Goal: Information Seeking & Learning: Find contact information

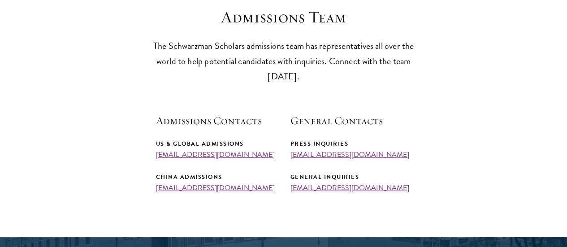
scroll to position [269, 0]
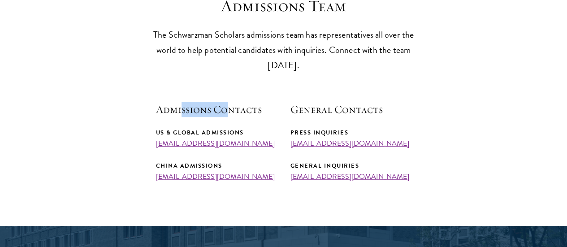
drag, startPoint x: 182, startPoint y: 120, endPoint x: 229, endPoint y: 120, distance: 47.1
click at [229, 117] on h5 "Admissions Contacts" at bounding box center [216, 109] width 121 height 15
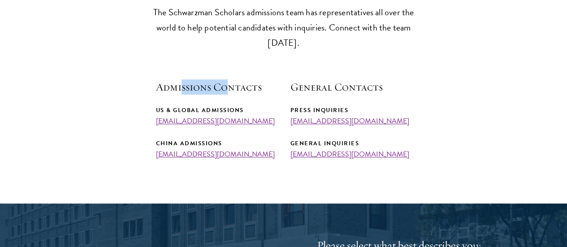
scroll to position [280, 0]
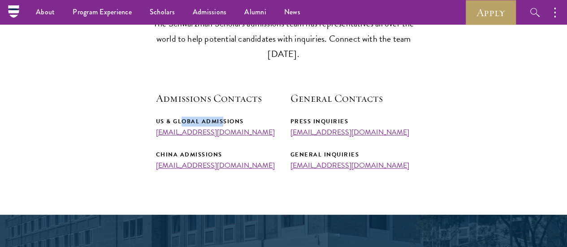
drag, startPoint x: 186, startPoint y: 134, endPoint x: 227, endPoint y: 135, distance: 40.8
click at [227, 126] on div "US & Global Admissions" at bounding box center [216, 122] width 121 height 10
drag, startPoint x: 302, startPoint y: 130, endPoint x: 308, endPoint y: 131, distance: 6.3
click at [308, 126] on div "Press Inquiries" at bounding box center [351, 122] width 121 height 10
drag, startPoint x: 183, startPoint y: 163, endPoint x: 211, endPoint y: 164, distance: 27.8
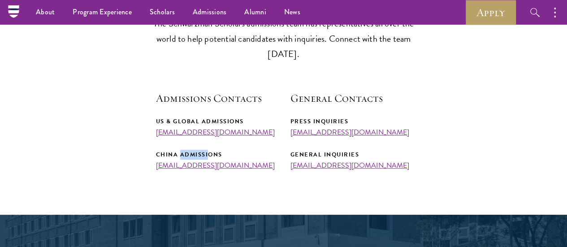
click at [211, 160] on div "China Admissions" at bounding box center [216, 155] width 121 height 10
drag, startPoint x: 306, startPoint y: 166, endPoint x: 343, endPoint y: 171, distance: 37.9
click at [343, 160] on div "General Inquiries" at bounding box center [351, 155] width 121 height 10
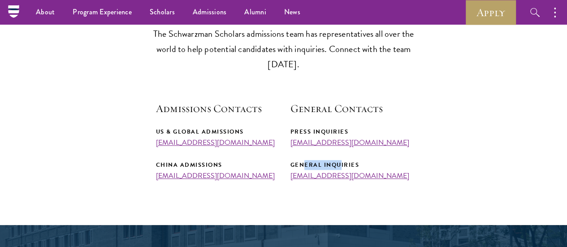
scroll to position [237, 0]
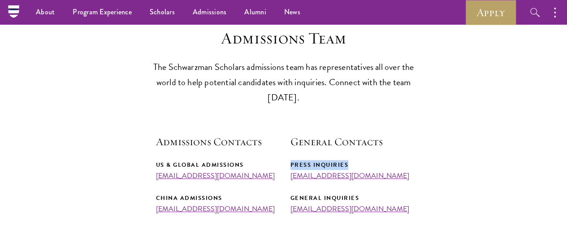
drag, startPoint x: 291, startPoint y: 176, endPoint x: 363, endPoint y: 173, distance: 71.4
click at [363, 170] on div "Press Inquiries" at bounding box center [351, 165] width 121 height 10
drag, startPoint x: 291, startPoint y: 209, endPoint x: 369, endPoint y: 212, distance: 78.0
click at [369, 203] on div "General Inquiries" at bounding box center [351, 198] width 121 height 10
drag, startPoint x: 155, startPoint y: 208, endPoint x: 227, endPoint y: 210, distance: 71.8
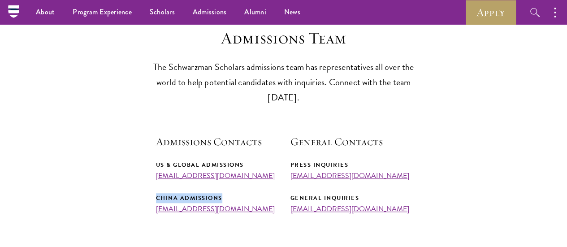
click at [227, 210] on section "Admissions Team The Schwarzman Scholars admissions team has representatives all…" at bounding box center [283, 121] width 567 height 185
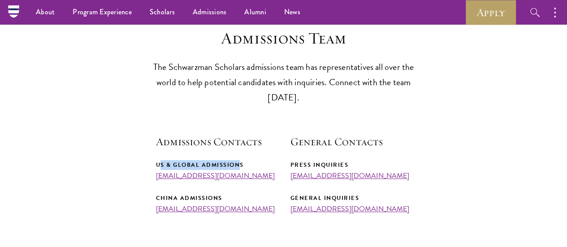
drag, startPoint x: 159, startPoint y: 174, endPoint x: 245, endPoint y: 175, distance: 86.1
click at [245, 170] on div "US & Global Admissions" at bounding box center [216, 165] width 121 height 10
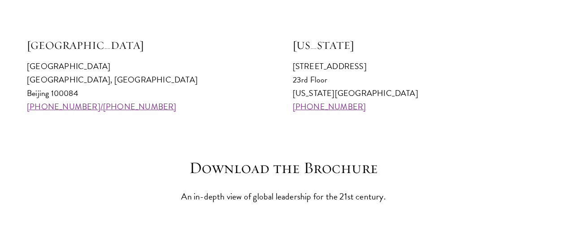
scroll to position [932, 0]
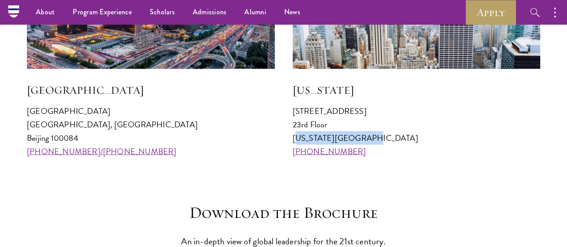
drag, startPoint x: 368, startPoint y: 150, endPoint x: 288, endPoint y: 152, distance: 79.8
click at [288, 152] on div "[GEOGRAPHIC_DATA] [GEOGRAPHIC_DATA] 100084 [PHONE_NUMBER]/[PHONE_NUMBER] [US_ST…" at bounding box center [283, 42] width 513 height 232
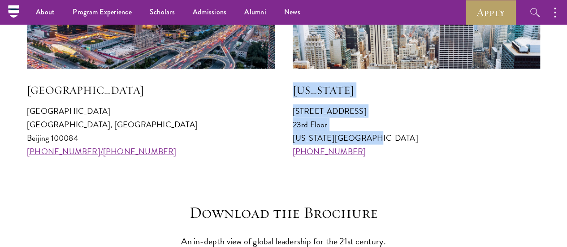
drag, startPoint x: 294, startPoint y: 104, endPoint x: 369, endPoint y: 146, distance: 85.9
click at [369, 146] on div "[US_STATE] [STREET_ADDRESS][US_STATE] [PHONE_NUMBER]" at bounding box center [417, 42] width 248 height 232
click at [351, 116] on p "[STREET_ADDRESS][US_STATE] [PHONE_NUMBER]" at bounding box center [417, 131] width 248 height 54
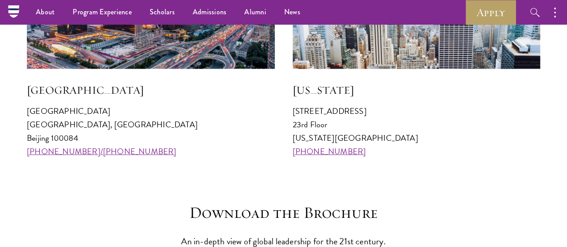
drag, startPoint x: 295, startPoint y: 102, endPoint x: 372, endPoint y: 132, distance: 83.3
click at [372, 132] on div "[US_STATE] [STREET_ADDRESS][US_STATE] [PHONE_NUMBER]" at bounding box center [417, 42] width 248 height 232
click at [369, 143] on p "[STREET_ADDRESS][US_STATE] [PHONE_NUMBER]" at bounding box center [417, 131] width 248 height 54
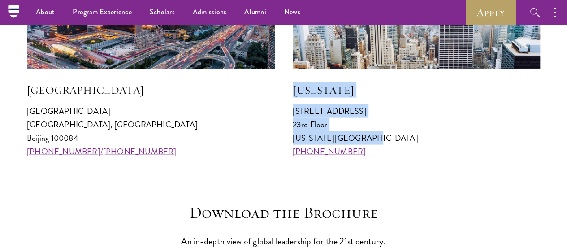
drag, startPoint x: 368, startPoint y: 155, endPoint x: 290, endPoint y: 97, distance: 96.8
click at [290, 97] on div "[GEOGRAPHIC_DATA] [GEOGRAPHIC_DATA] 100084 [PHONE_NUMBER]/[PHONE_NUMBER] [US_ST…" at bounding box center [283, 42] width 513 height 232
click at [310, 98] on h5 "[US_STATE]" at bounding box center [417, 89] width 248 height 15
